Goal: Task Accomplishment & Management: Manage account settings

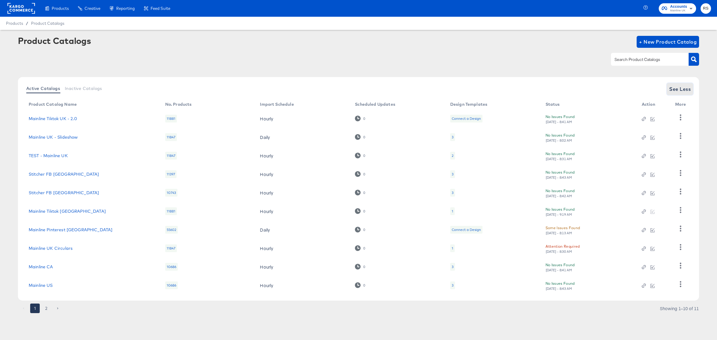
click at [678, 85] on span "See Less" at bounding box center [680, 89] width 22 height 8
click at [680, 88] on span "See Less" at bounding box center [680, 89] width 22 height 8
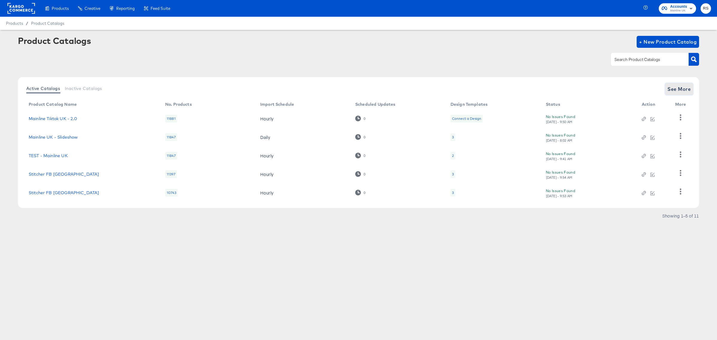
click at [686, 90] on span "See More" at bounding box center [678, 89] width 23 height 8
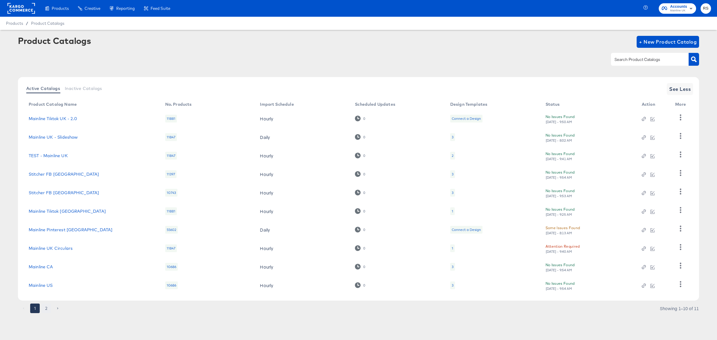
click at [47, 308] on button "2" at bounding box center [47, 308] width 10 height 10
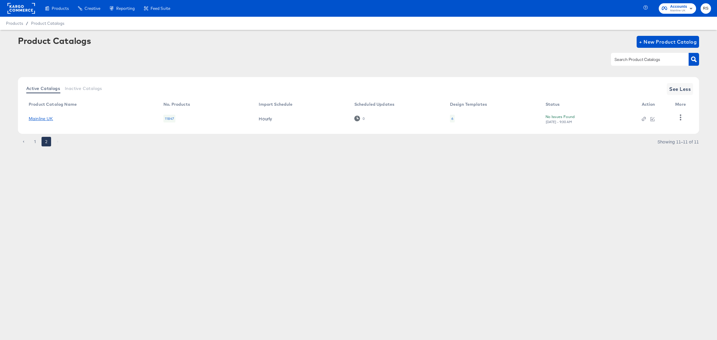
click at [38, 117] on link "Mainline UK" at bounding box center [41, 118] width 24 height 5
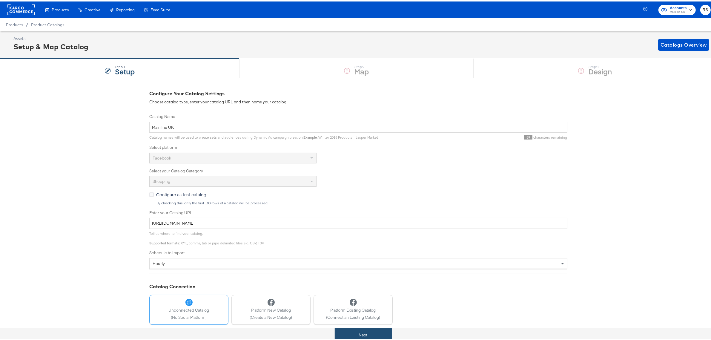
click at [350, 334] on button "Next" at bounding box center [363, 333] width 57 height 13
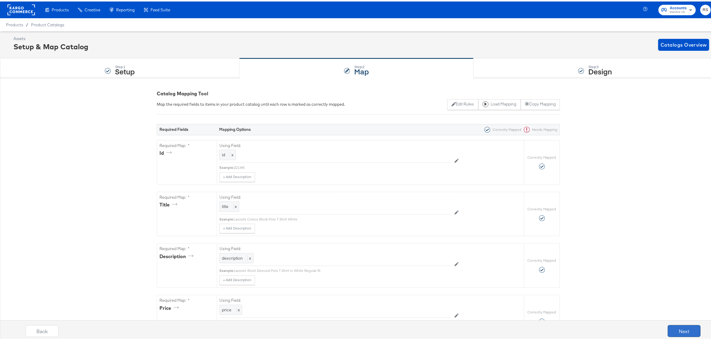
click at [686, 332] on button "Next" at bounding box center [684, 329] width 33 height 12
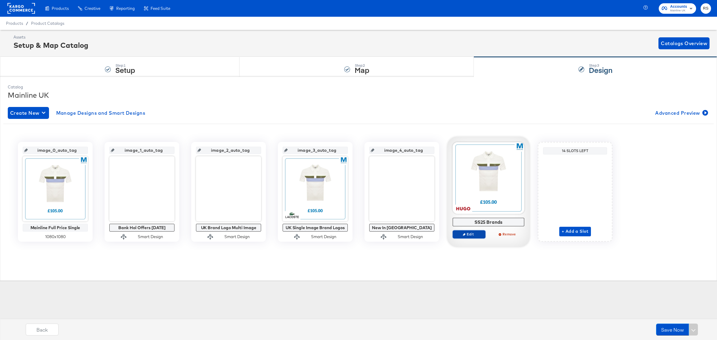
click at [481, 235] on span "Edit" at bounding box center [468, 234] width 27 height 4
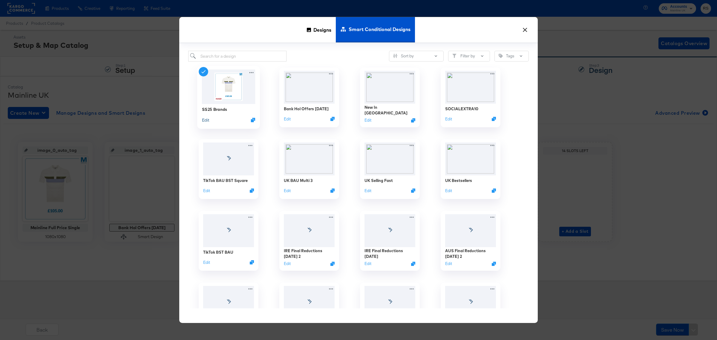
click at [206, 119] on button "Edit" at bounding box center [205, 120] width 7 height 6
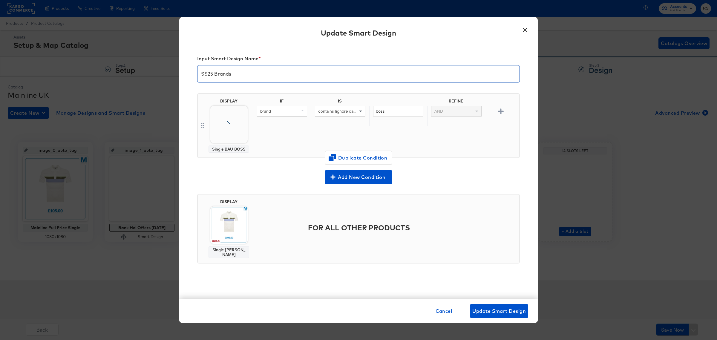
drag, startPoint x: 214, startPoint y: 72, endPoint x: 197, endPoint y: 64, distance: 18.6
click at [197, 64] on input "SS25 Brands" at bounding box center [358, 71] width 322 height 17
type input "AW25 DPA Brands"
click at [508, 311] on span "Update Smart Design" at bounding box center [498, 311] width 53 height 8
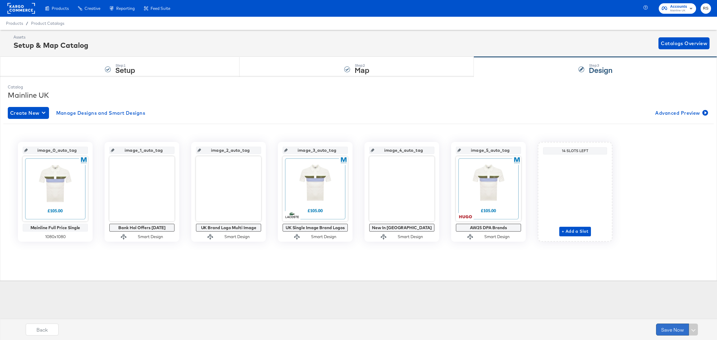
click at [658, 330] on button "Save Now" at bounding box center [672, 329] width 33 height 12
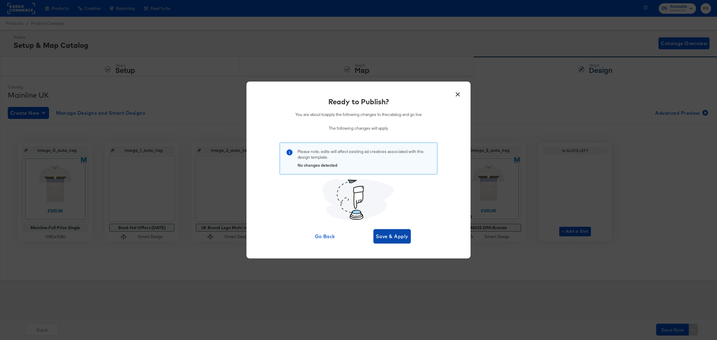
click at [390, 237] on span "Save & Apply" at bounding box center [392, 236] width 33 height 8
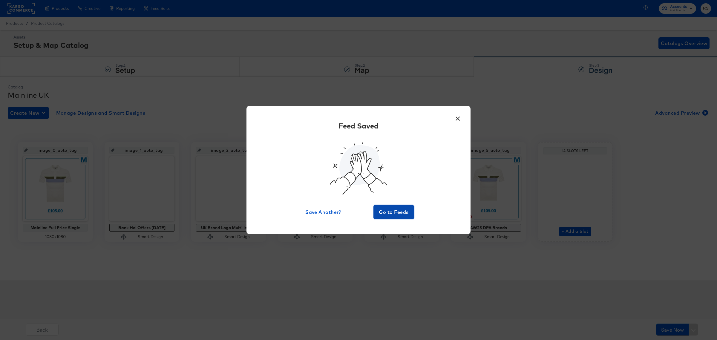
drag, startPoint x: 391, startPoint y: 214, endPoint x: 426, endPoint y: 241, distance: 44.8
click at [393, 216] on span "Go to Feeds" at bounding box center [394, 212] width 36 height 8
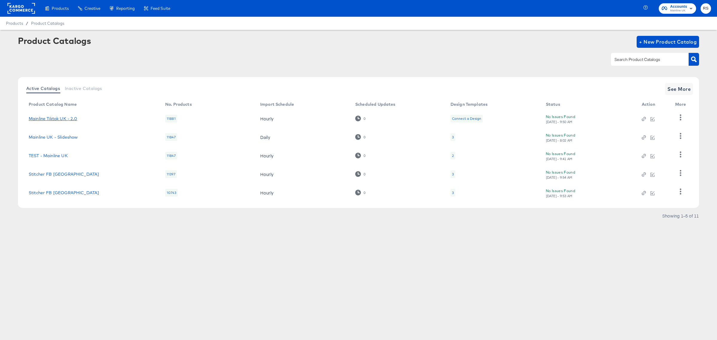
click at [61, 119] on link "Mainline Tiktok UK - 2.0" at bounding box center [53, 118] width 49 height 5
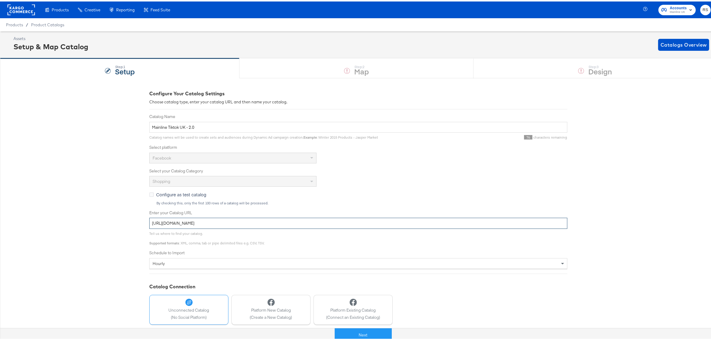
click at [212, 225] on input "[URL][DOMAIN_NAME]" at bounding box center [358, 221] width 418 height 11
drag, startPoint x: 212, startPoint y: 225, endPoint x: 70, endPoint y: 166, distance: 153.6
click at [70, 166] on div "Configure Your Catalog Settings Choose catalog type, enter your catalog URL and…" at bounding box center [358, 222] width 717 height 292
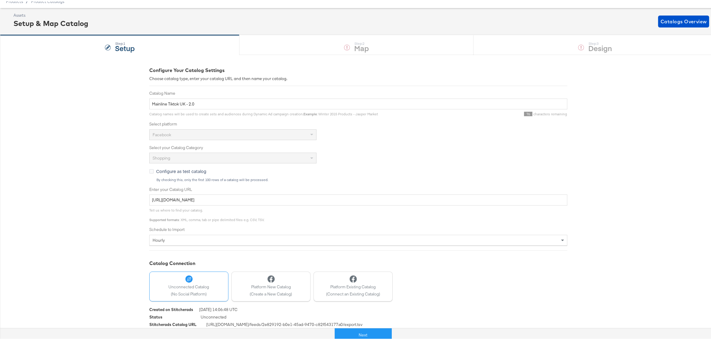
scroll to position [33, 0]
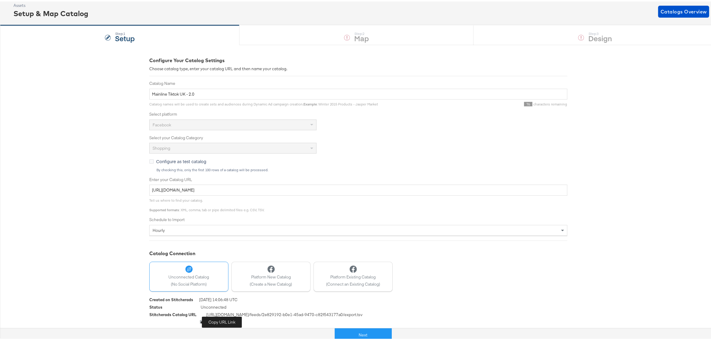
click at [200, 319] on icon at bounding box center [202, 320] width 4 height 4
